Goal: Task Accomplishment & Management: Manage account settings

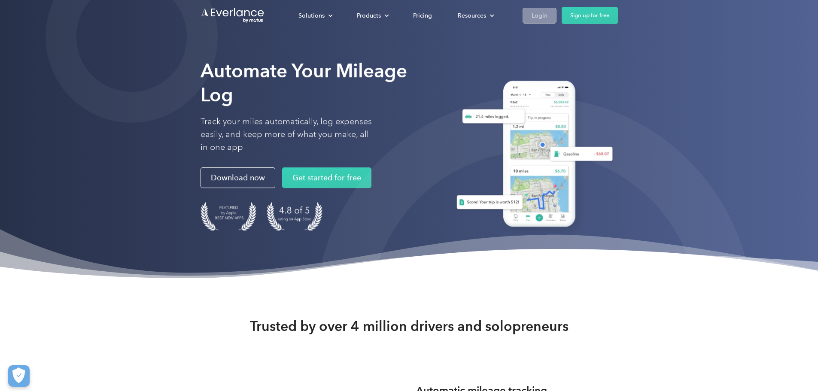
click at [557, 9] on link "Login" at bounding box center [540, 16] width 34 height 16
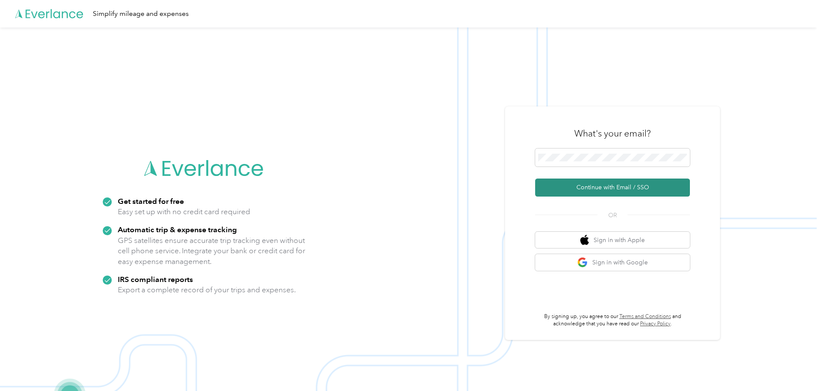
click at [605, 188] on button "Continue with Email / SSO" at bounding box center [612, 188] width 155 height 18
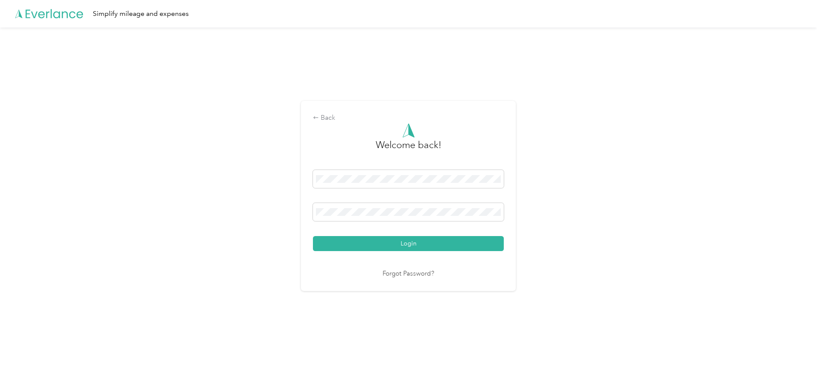
click at [355, 243] on button "Login" at bounding box center [408, 243] width 191 height 15
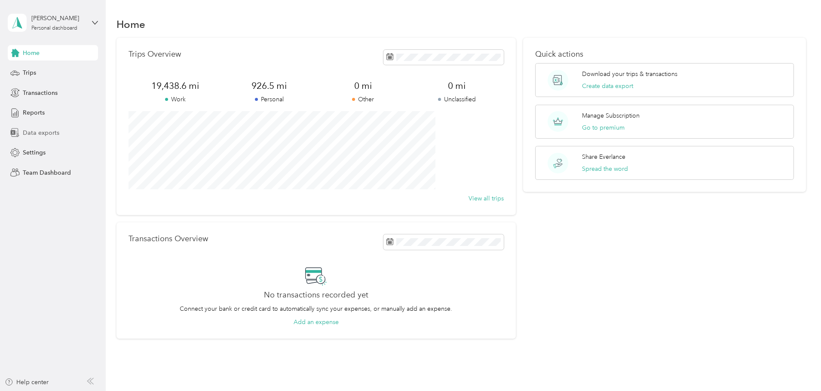
click at [53, 131] on span "Data exports" at bounding box center [41, 132] width 37 height 9
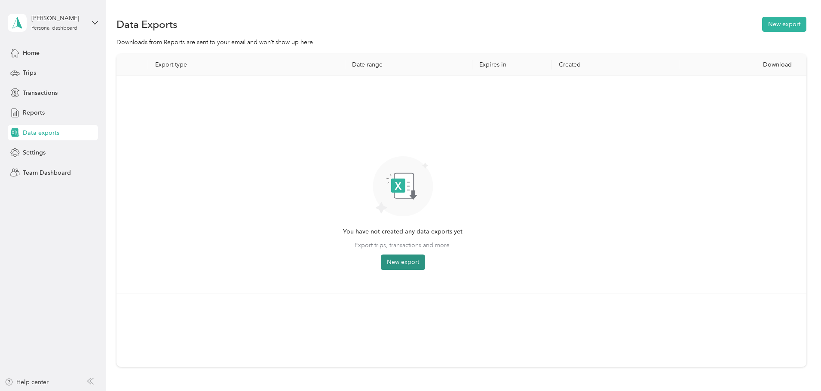
click at [425, 263] on button "New export" at bounding box center [403, 262] width 44 height 15
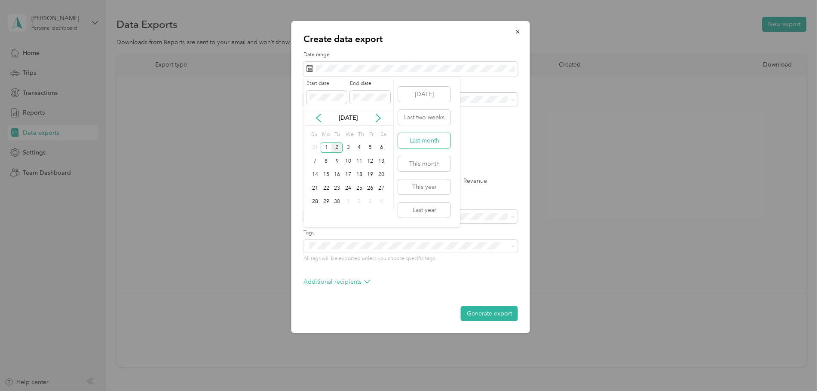
click at [426, 138] on button "Last month" at bounding box center [424, 140] width 52 height 15
click at [333, 181] on label "Trips" at bounding box center [339, 181] width 22 height 6
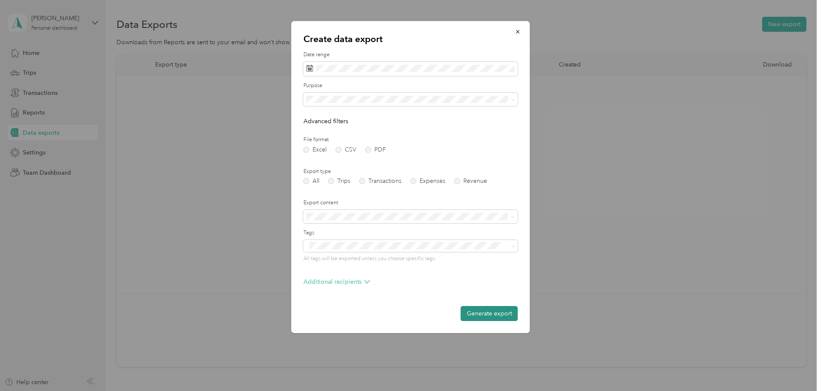
click at [481, 310] on button "Generate export" at bounding box center [489, 313] width 57 height 15
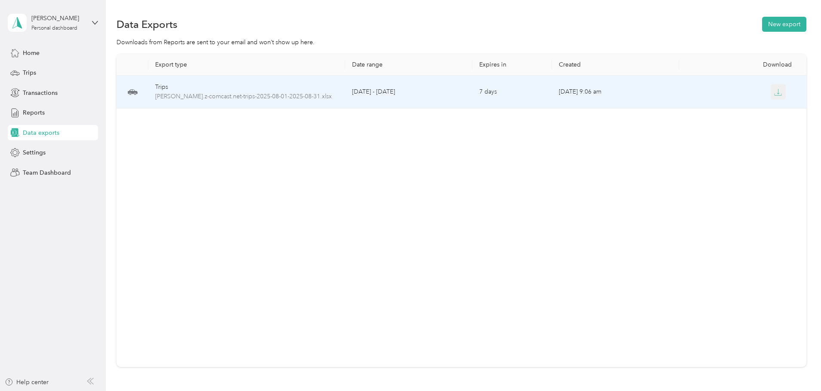
click at [770, 91] on button "button" at bounding box center [777, 91] width 15 height 15
